Goal: Complete application form: Complete application form

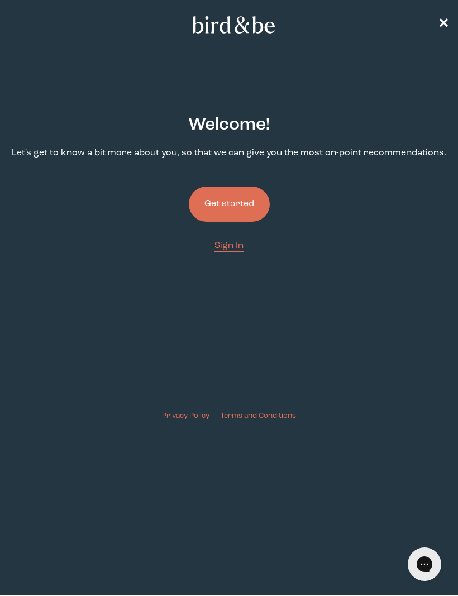
click at [240, 206] on button "Get started" at bounding box center [229, 204] width 81 height 35
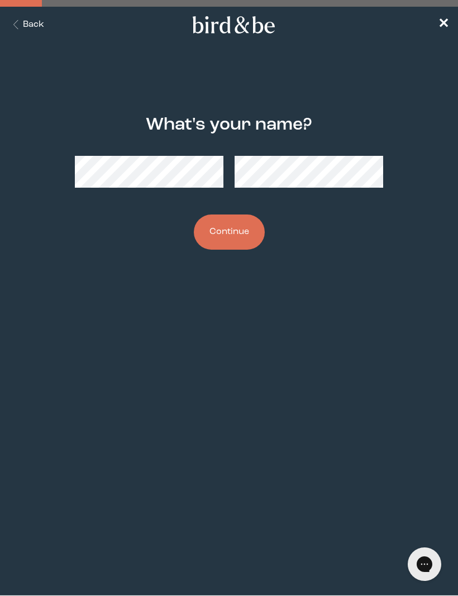
click at [236, 235] on button "Continue" at bounding box center [229, 232] width 71 height 35
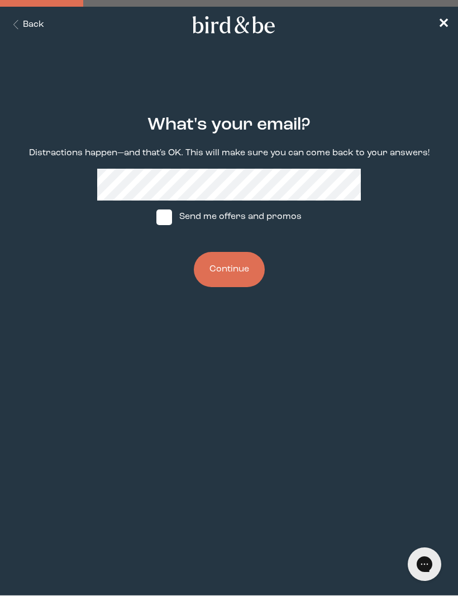
click at [243, 273] on button "Continue" at bounding box center [229, 269] width 71 height 35
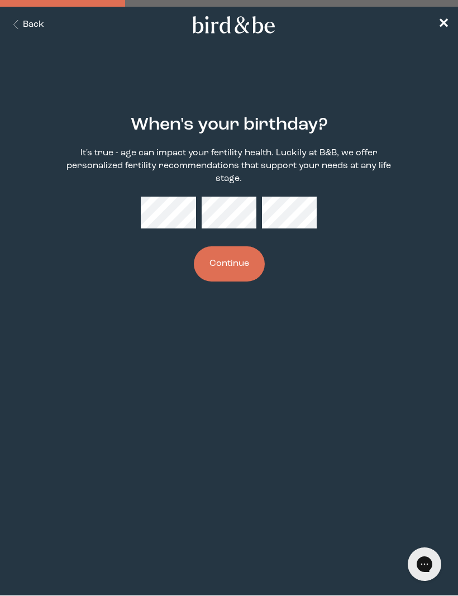
click at [236, 256] on button "Continue" at bounding box center [229, 263] width 71 height 35
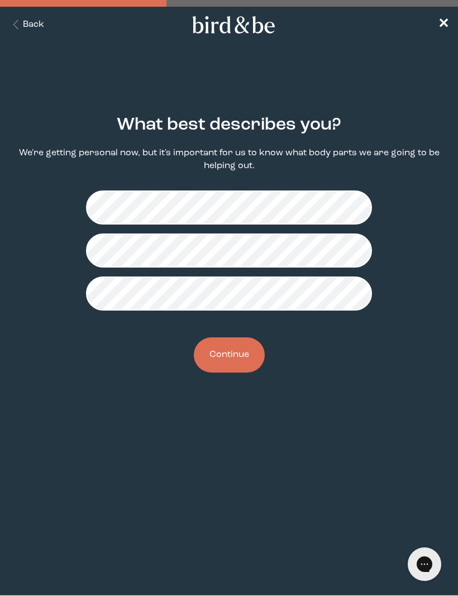
click at [243, 359] on button "Continue" at bounding box center [229, 355] width 71 height 35
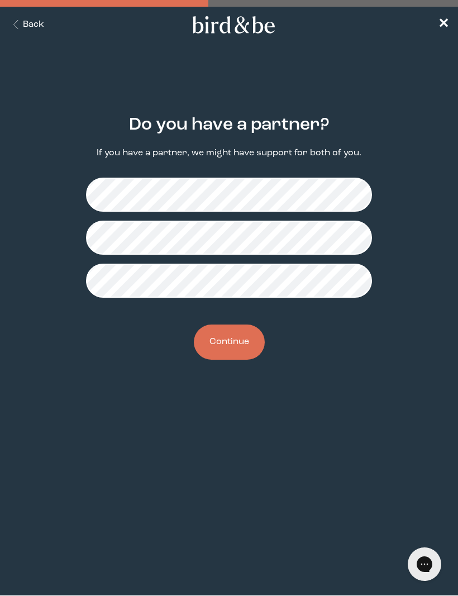
click at [245, 349] on button "Continue" at bounding box center [229, 342] width 71 height 35
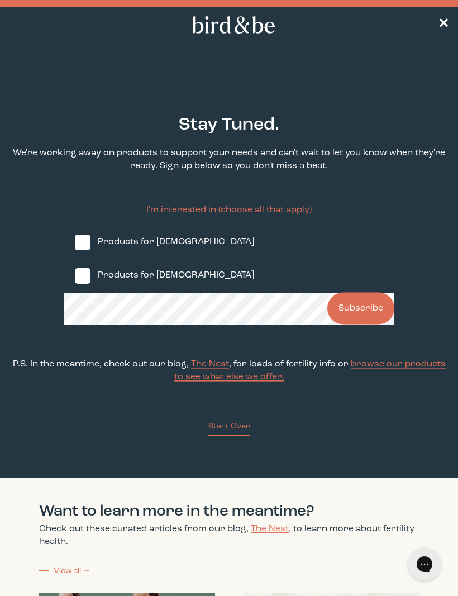
click at [165, 287] on label "Products for [DEMOGRAPHIC_DATA]" at bounding box center [229, 276] width 330 height 34
click at [75, 276] on input "Products for [DEMOGRAPHIC_DATA]" at bounding box center [74, 276] width 1 height 1
checkbox input "true"
click at [368, 323] on button "Subscribe" at bounding box center [360, 309] width 67 height 32
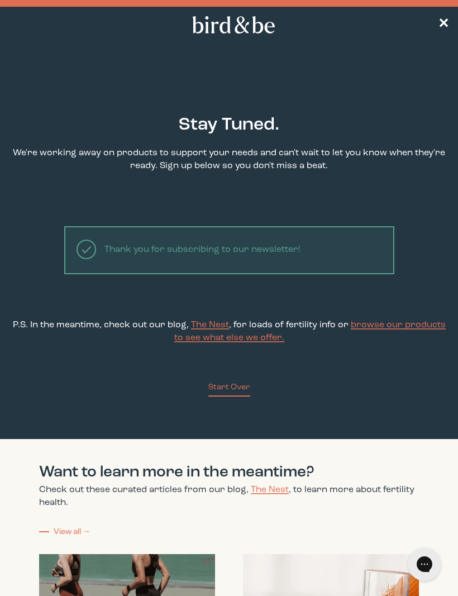
click at [443, 16] on nav "✕" at bounding box center [229, 25] width 458 height 36
click at [436, 18] on nav "✕" at bounding box center [229, 25] width 458 height 36
click at [442, 33] on nav "✕" at bounding box center [229, 25] width 458 height 36
